Goal: Task Accomplishment & Management: Manage account settings

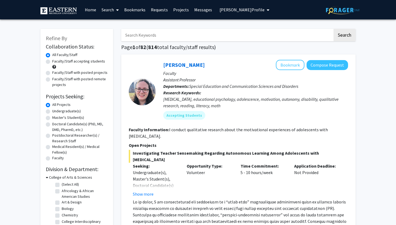
click at [236, 10] on span "[PERSON_NAME] Profile" at bounding box center [241, 9] width 45 height 5
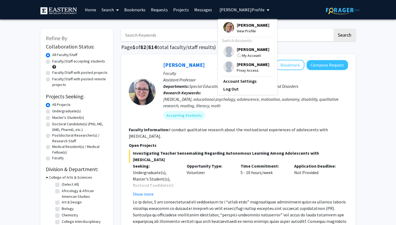
click at [242, 52] on div "My Account" at bounding box center [253, 55] width 33 height 6
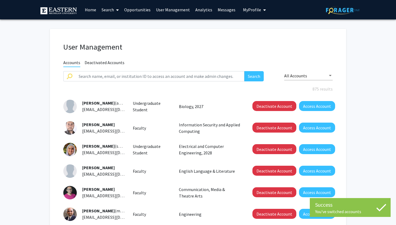
click at [254, 9] on span "My Profile" at bounding box center [252, 9] width 18 height 5
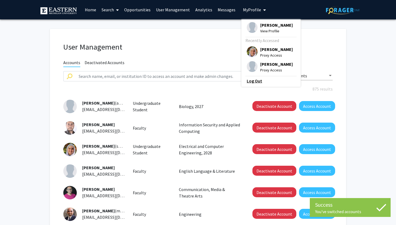
click at [252, 81] on link "Log Out" at bounding box center [271, 81] width 48 height 6
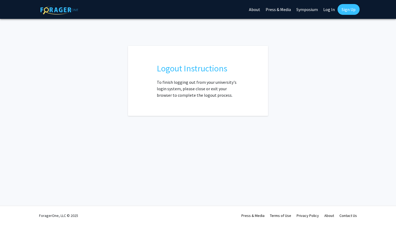
click at [172, 37] on div "Skip navigation About Press & Media Symposium Log In Sign Up Complete your prof…" at bounding box center [198, 112] width 396 height 225
